Goal: Navigation & Orientation: Find specific page/section

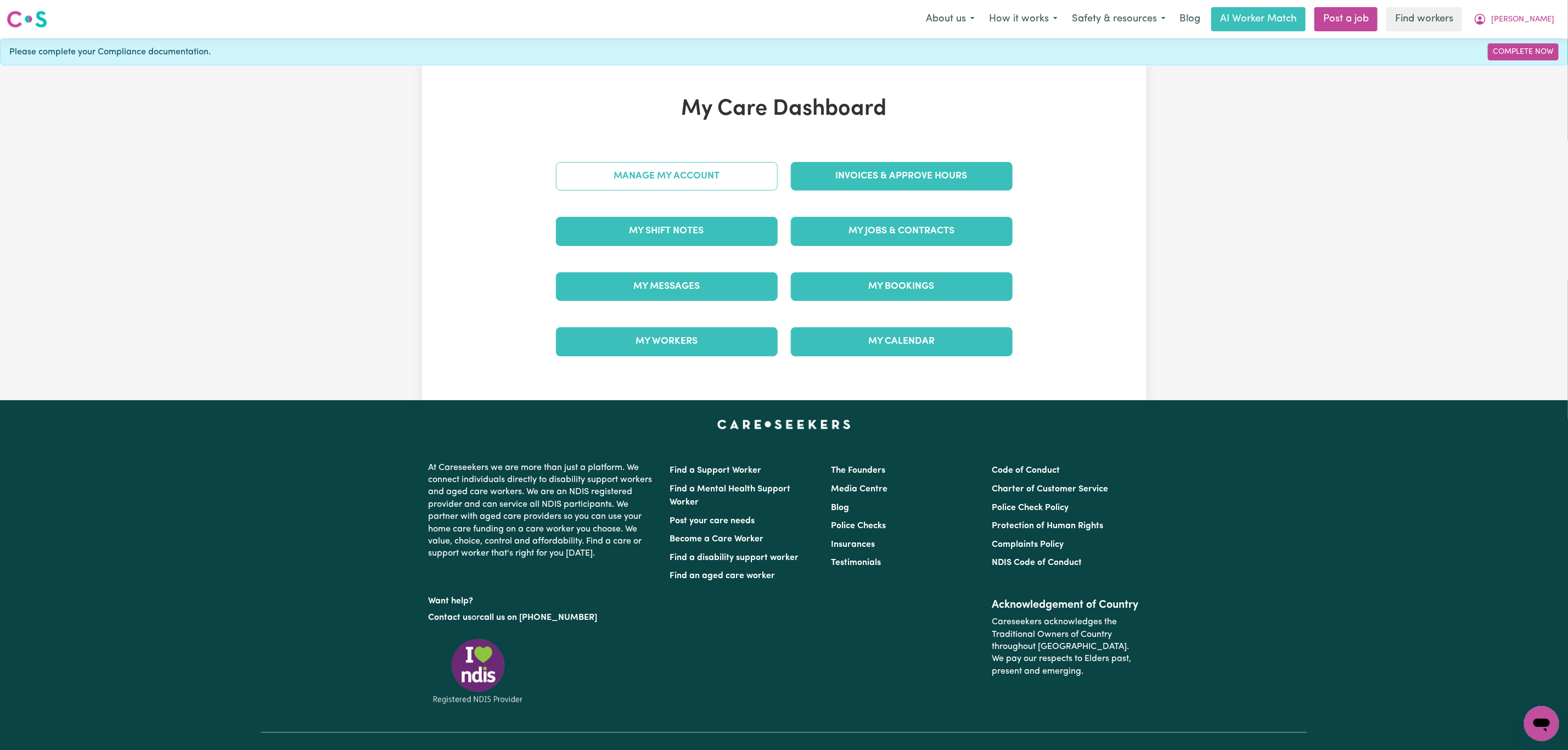
click at [703, 176] on link "Manage My Account" at bounding box center [667, 176] width 222 height 29
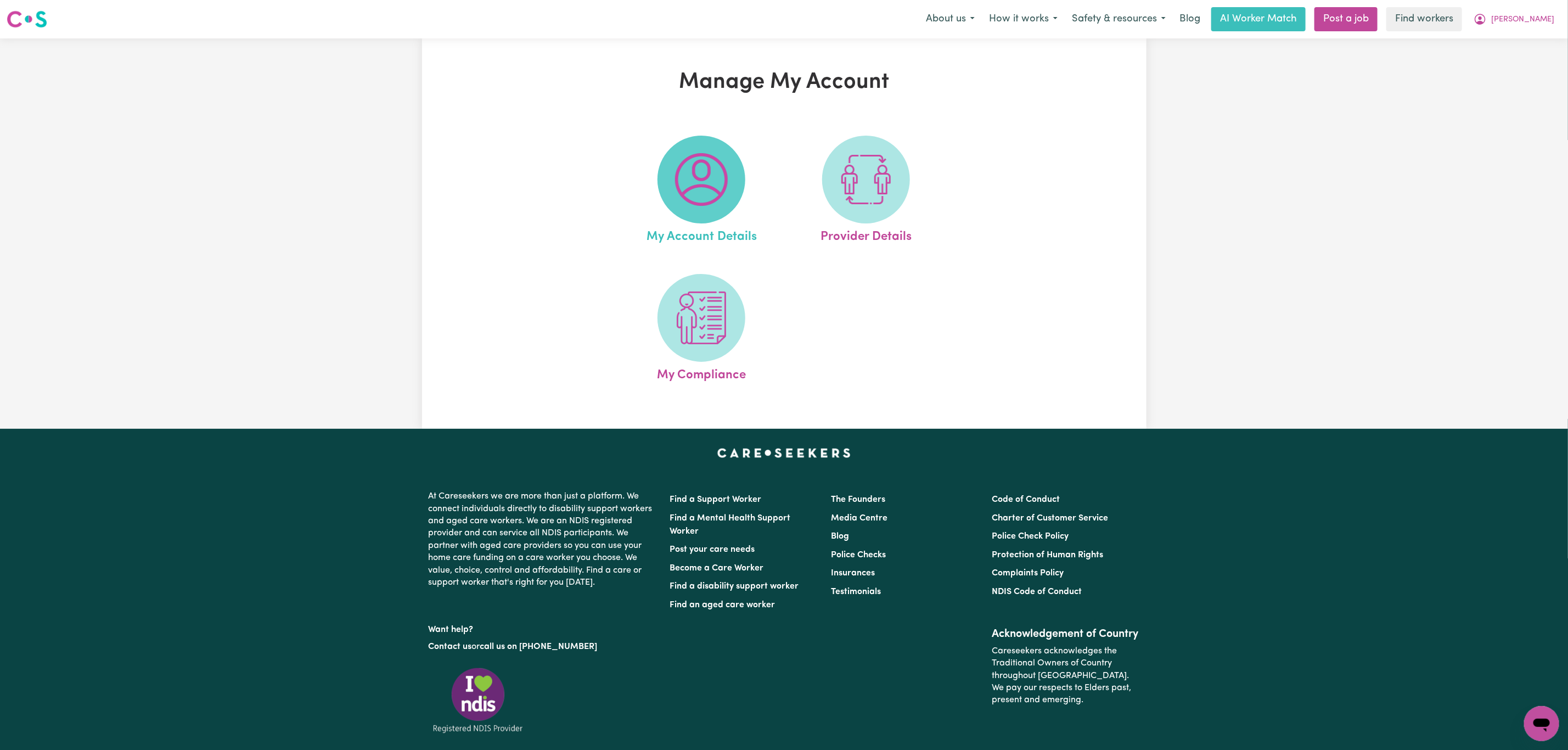
click at [665, 185] on span at bounding box center [701, 180] width 88 height 88
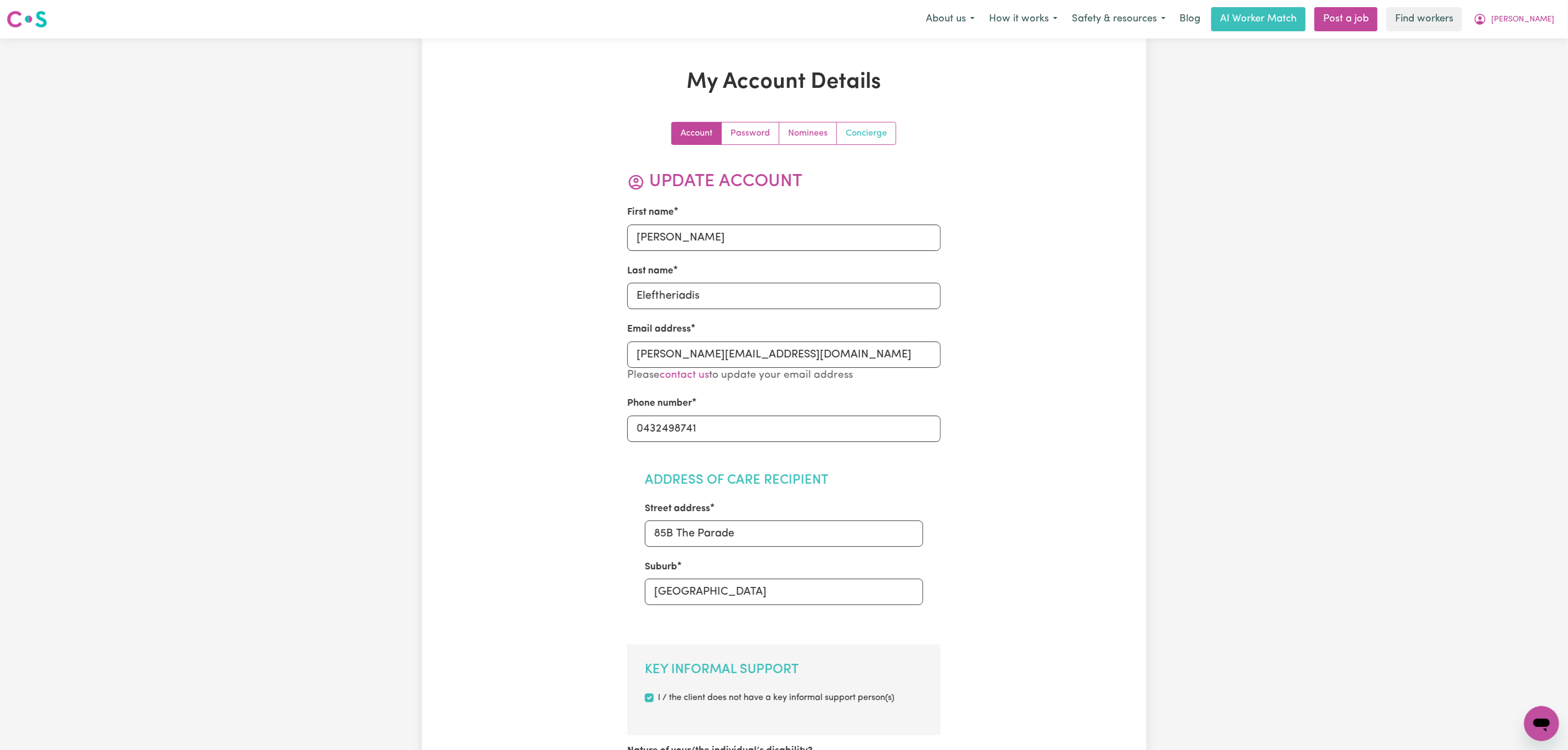
click at [849, 139] on link "Concierge" at bounding box center [866, 133] width 58 height 22
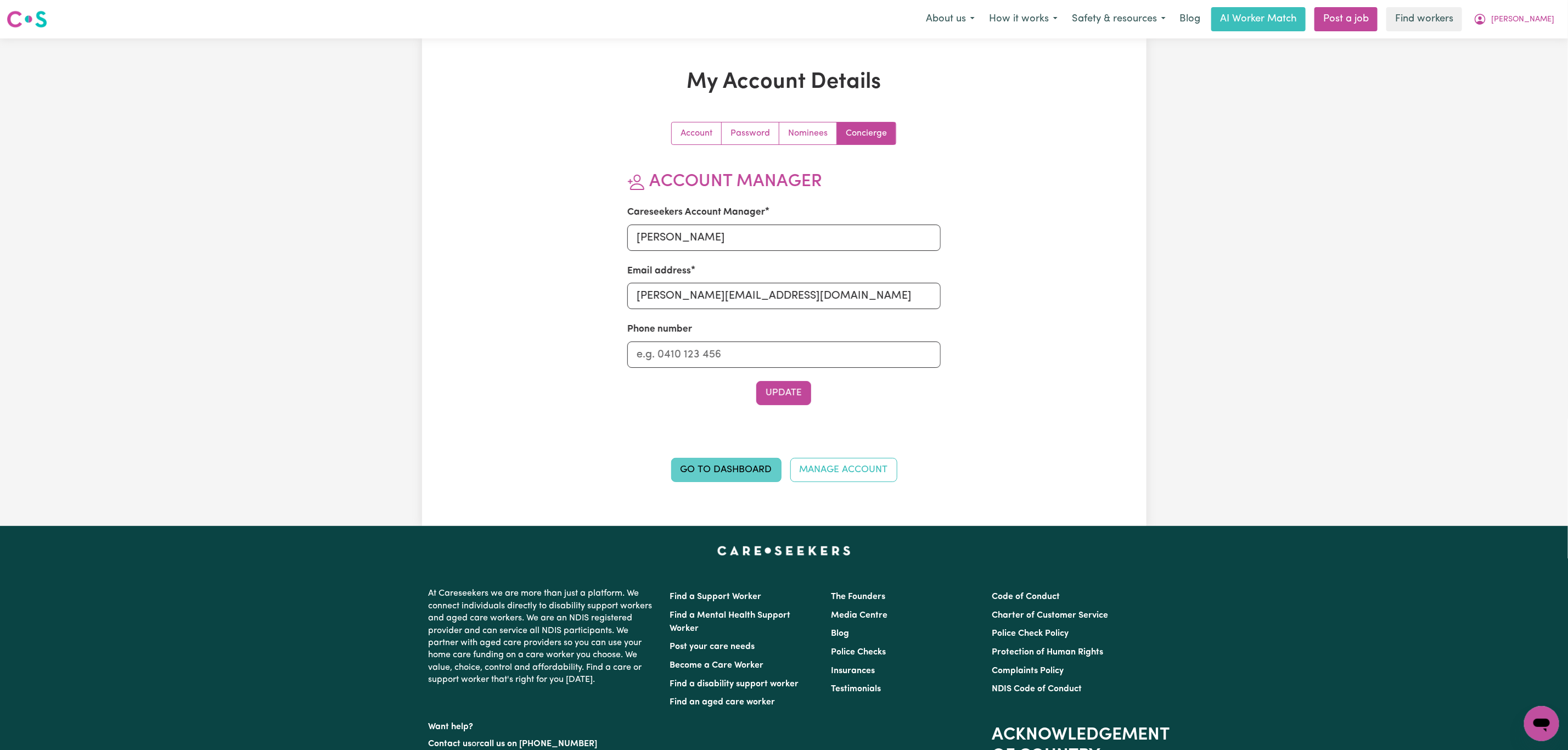
click at [734, 461] on link "Go to Dashboard" at bounding box center [726, 470] width 110 height 24
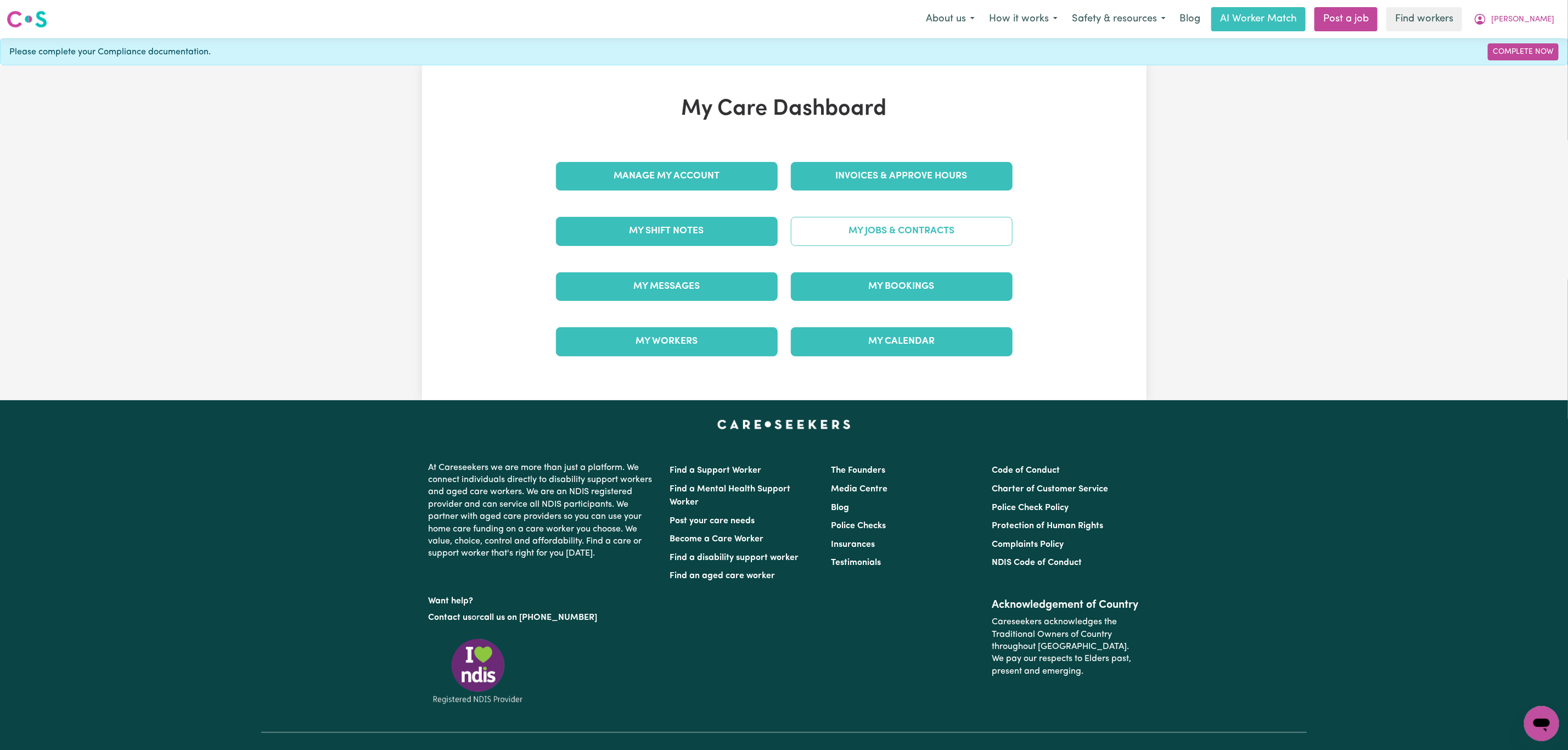
click at [879, 223] on link "My Jobs & Contracts" at bounding box center [901, 231] width 222 height 29
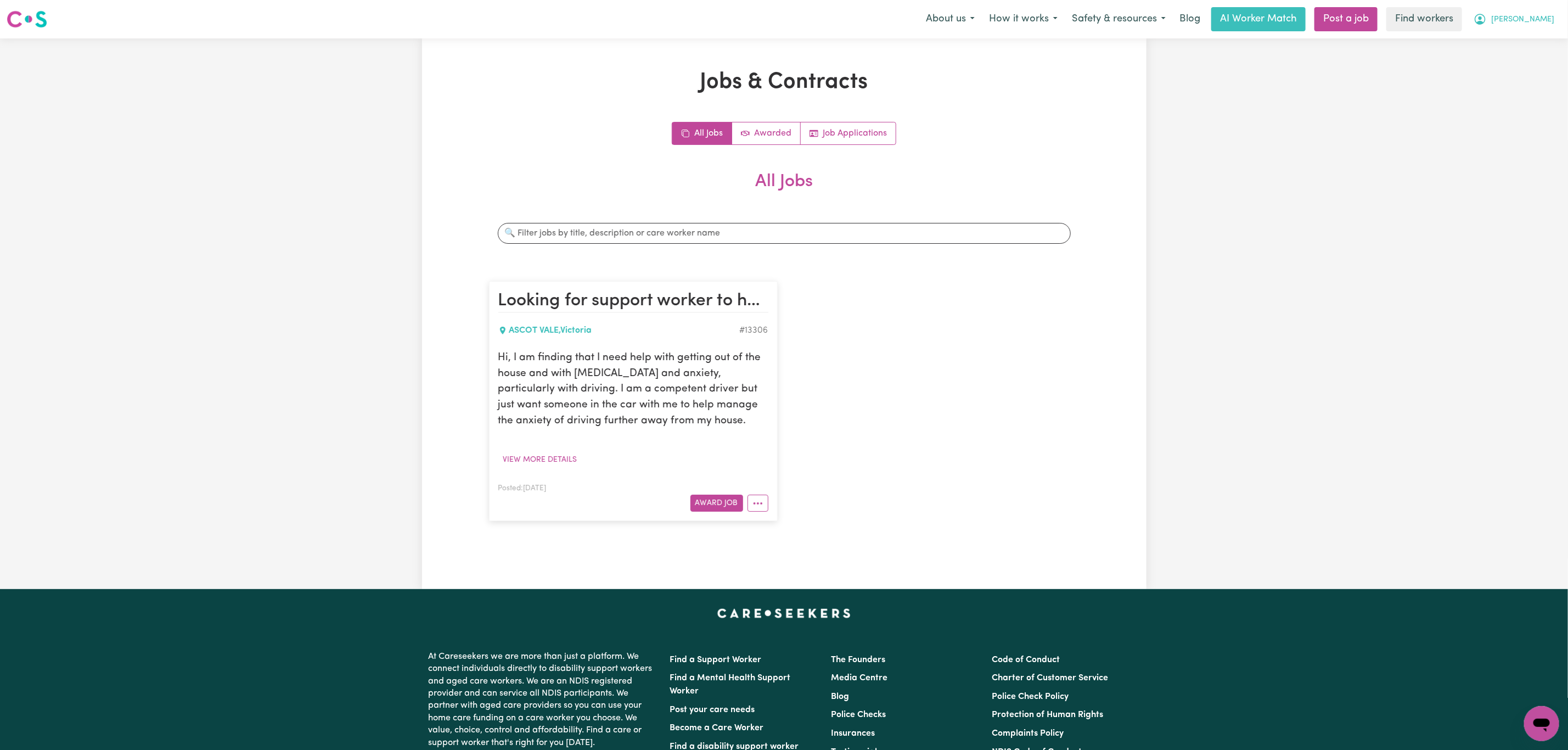
click at [1536, 19] on span "[PERSON_NAME]" at bounding box center [1523, 20] width 63 height 12
click at [1530, 37] on link "My Dashboard" at bounding box center [1517, 43] width 86 height 21
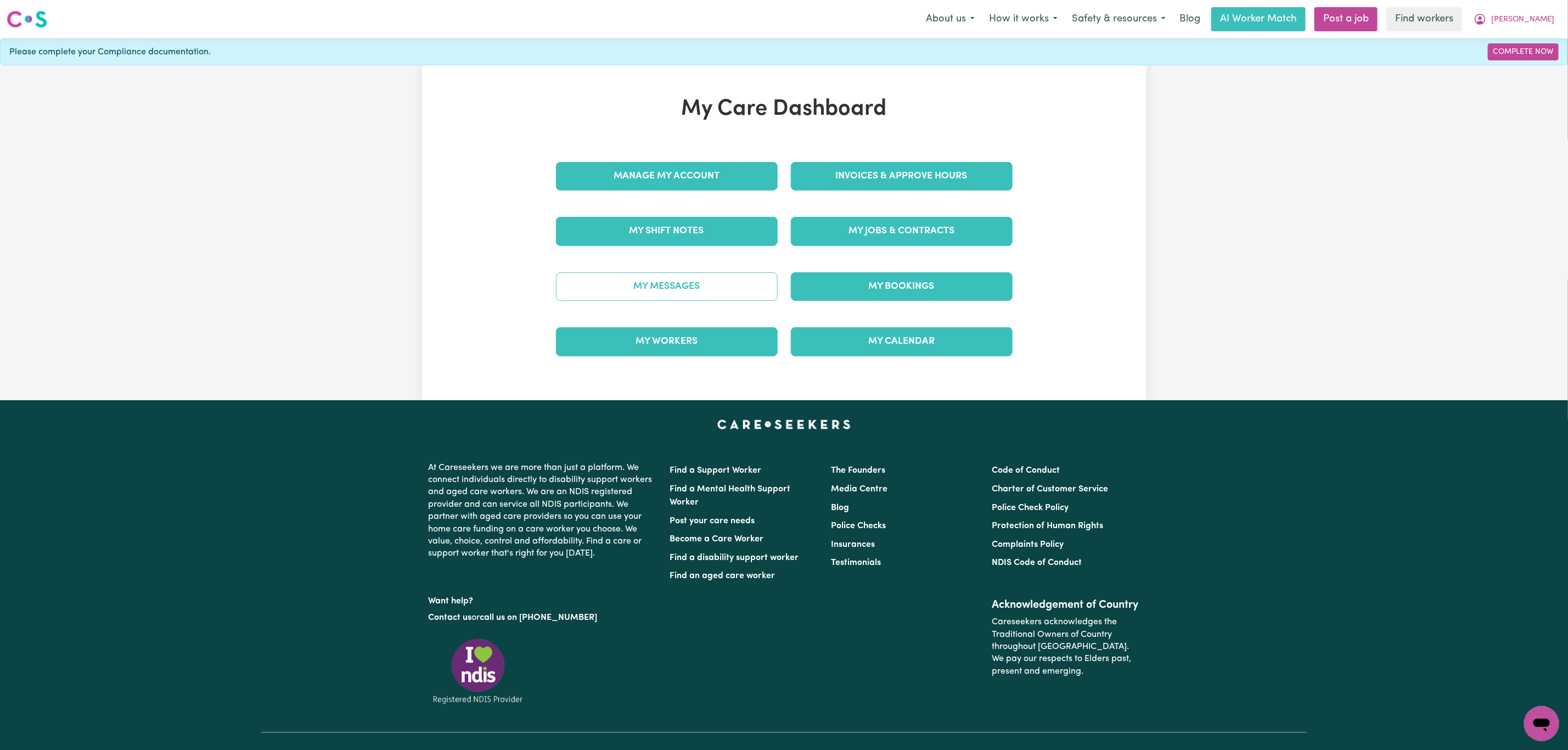
click at [670, 290] on link "My Messages" at bounding box center [667, 286] width 222 height 29
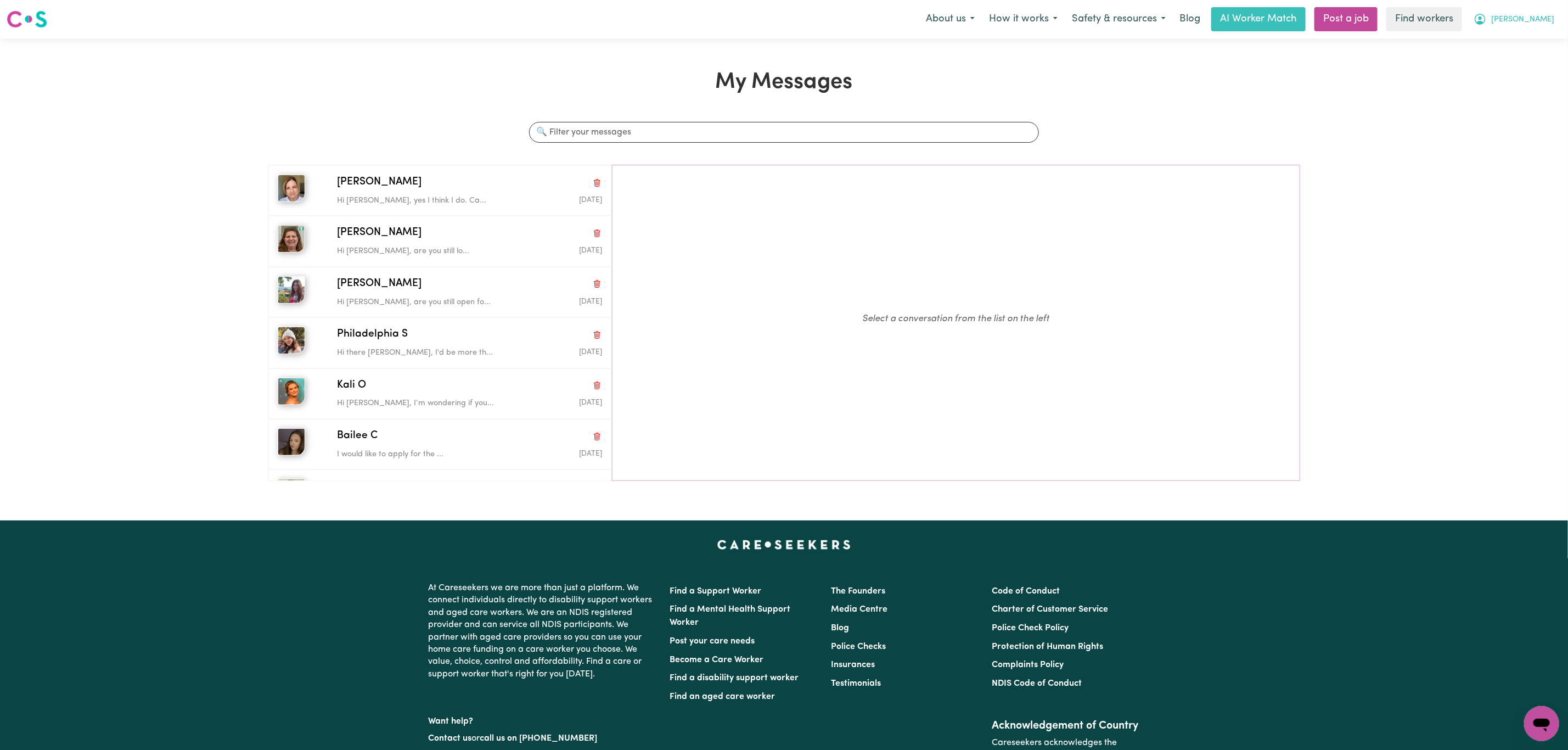
click at [1547, 18] on span "[PERSON_NAME]" at bounding box center [1523, 20] width 63 height 12
click at [1527, 59] on link "Logout" at bounding box center [1517, 63] width 86 height 21
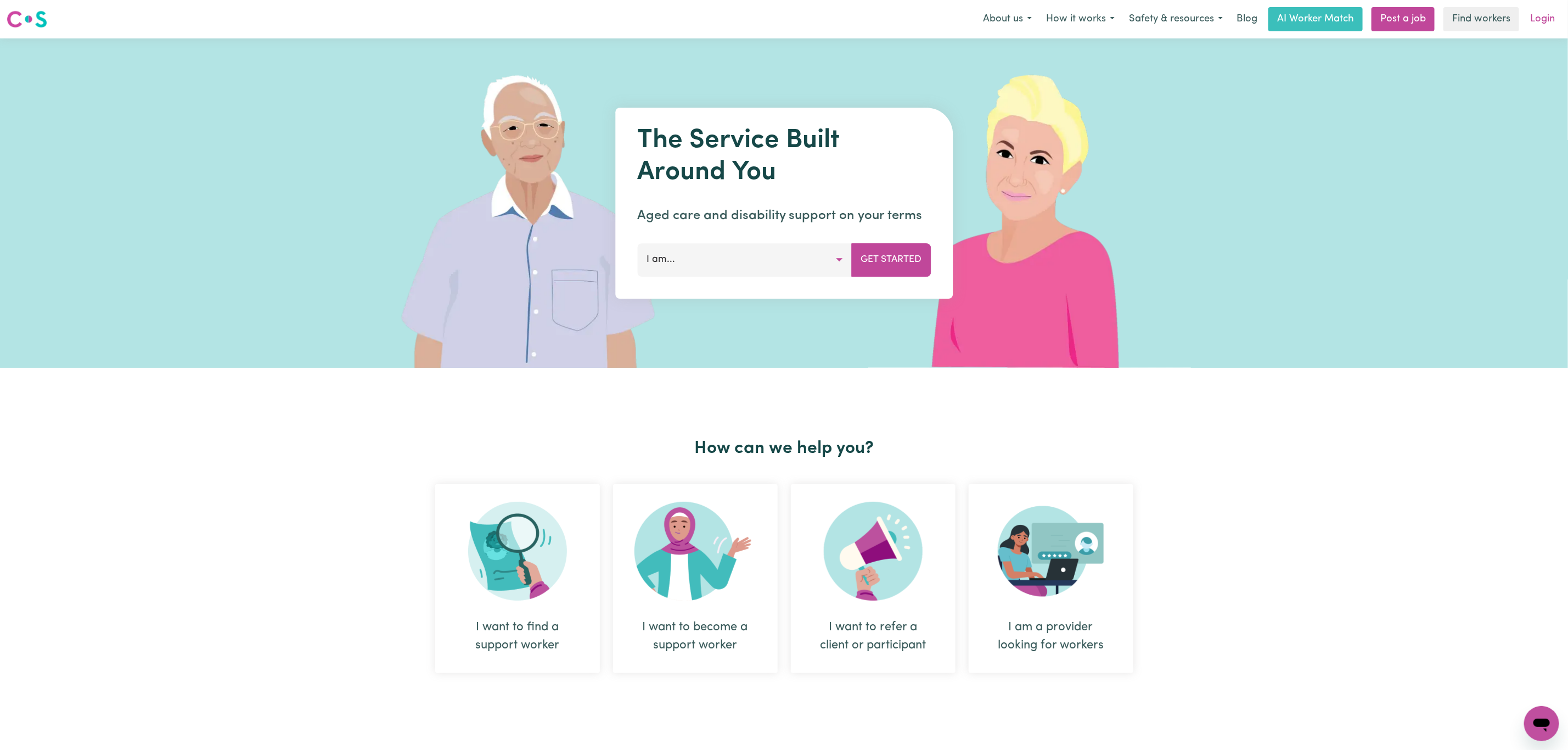
click at [1535, 17] on link "Login" at bounding box center [1542, 19] width 38 height 24
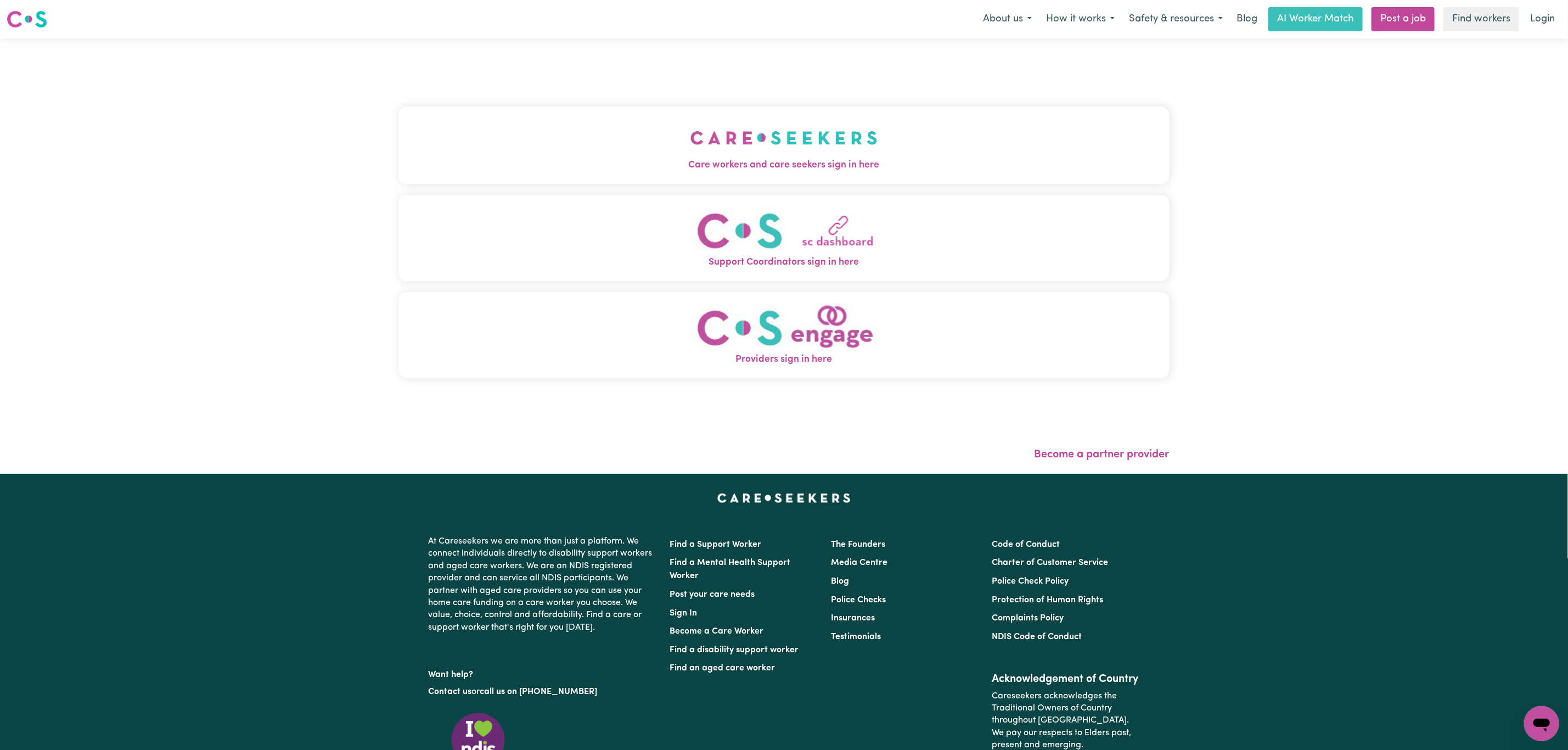
click at [626, 142] on button "Care workers and care seekers sign in here" at bounding box center [784, 145] width 771 height 77
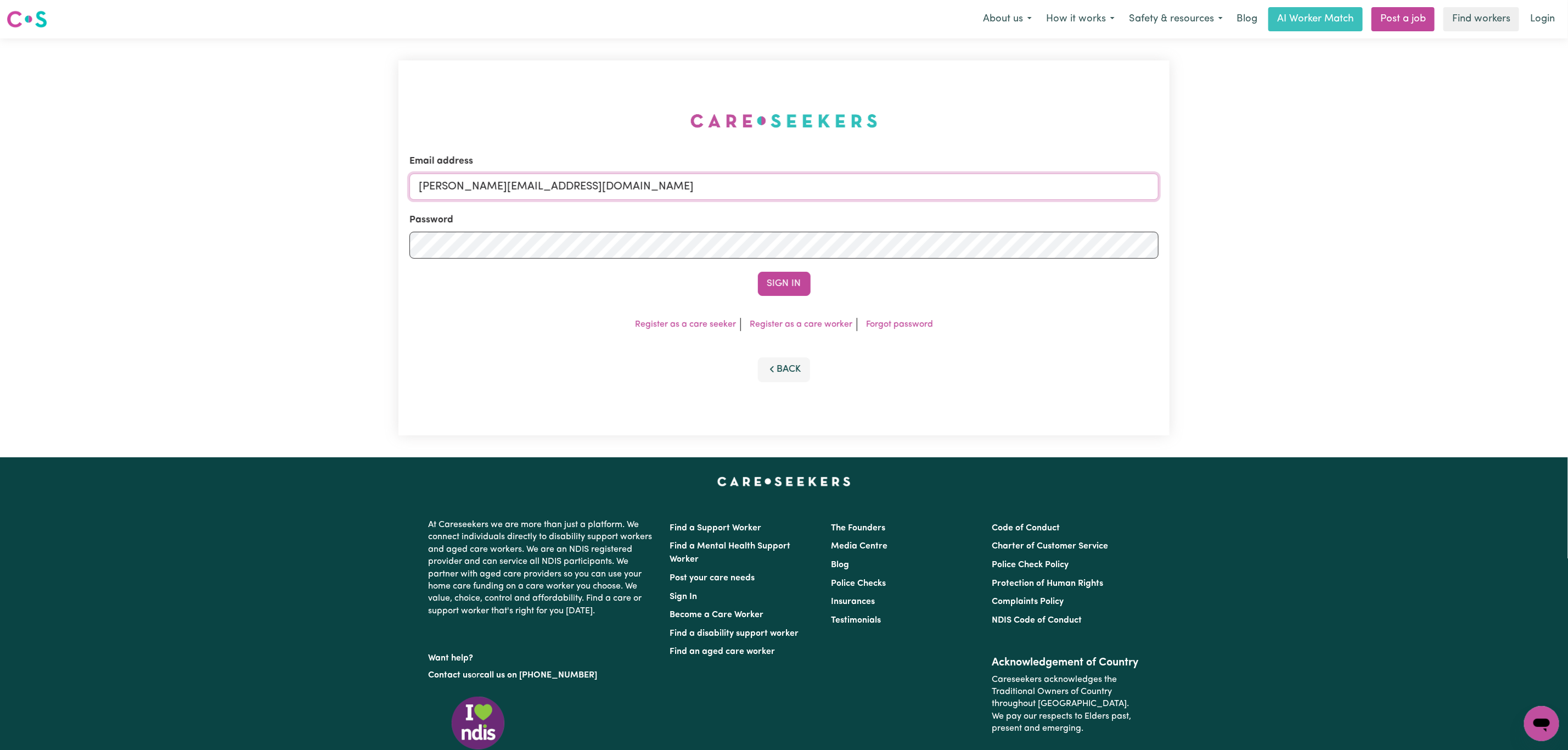
click at [523, 188] on input "[PERSON_NAME][EMAIL_ADDRESS][DOMAIN_NAME]" at bounding box center [784, 186] width 749 height 26
drag, startPoint x: 479, startPoint y: 188, endPoint x: 740, endPoint y: 196, distance: 261.1
click at [740, 196] on input "[EMAIL_ADDRESS][PERSON_NAME][DOMAIN_NAME]" at bounding box center [784, 186] width 749 height 26
type input "[EMAIL_ADDRESS][PERSON_NAME][DOMAIN_NAME]"
click at [789, 283] on button "Sign In" at bounding box center [784, 284] width 53 height 24
